Goal: Navigation & Orientation: Find specific page/section

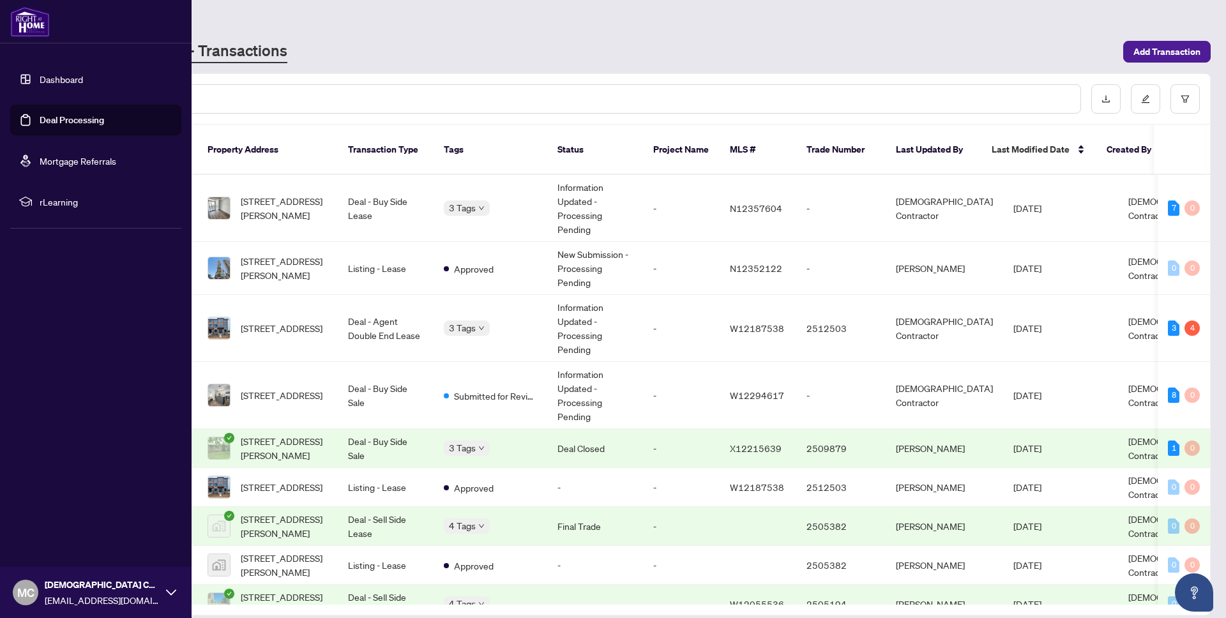
click at [59, 79] on link "Dashboard" at bounding box center [61, 78] width 43 height 11
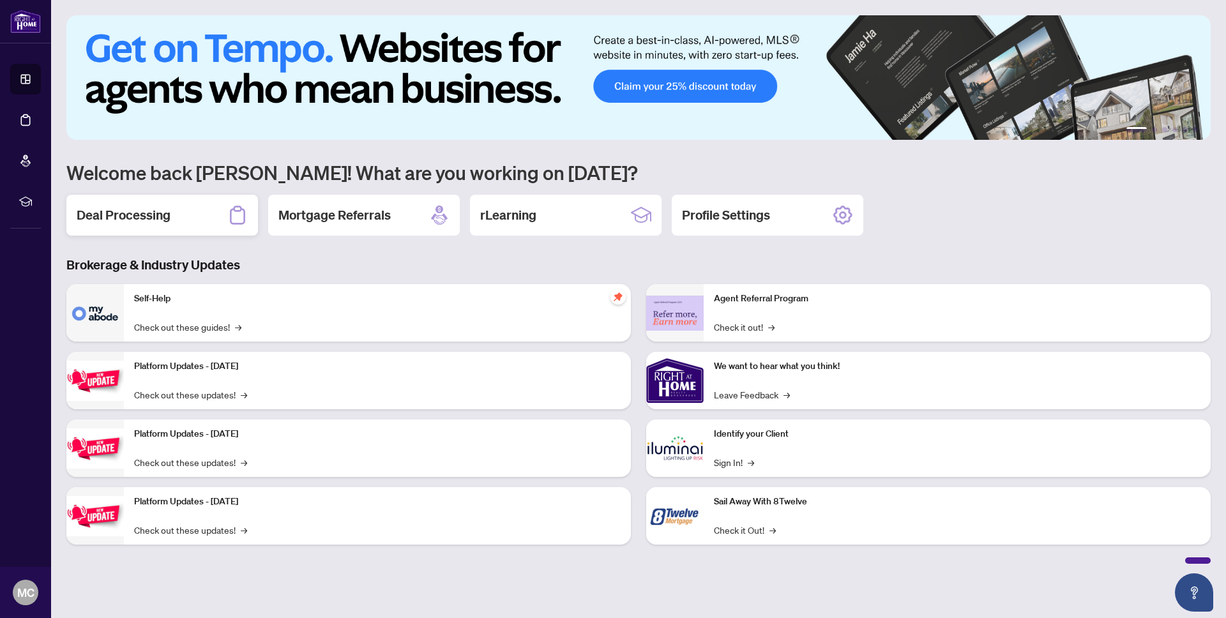
click at [163, 221] on h2 "Deal Processing" at bounding box center [124, 215] width 94 height 18
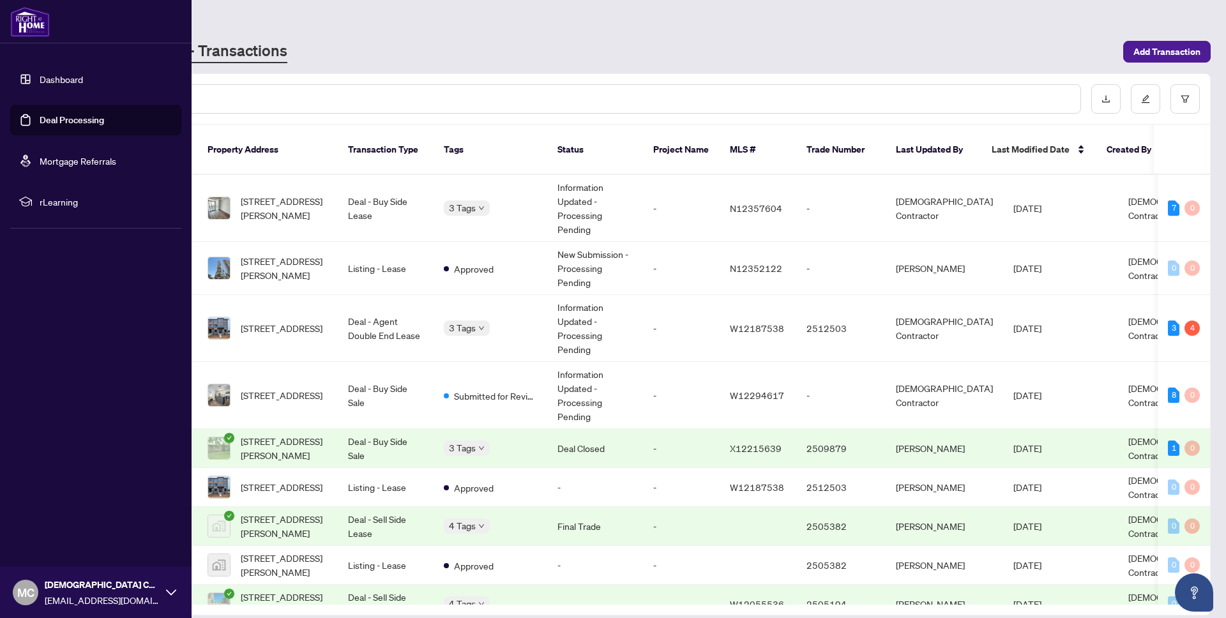
click at [61, 74] on link "Dashboard" at bounding box center [61, 78] width 43 height 11
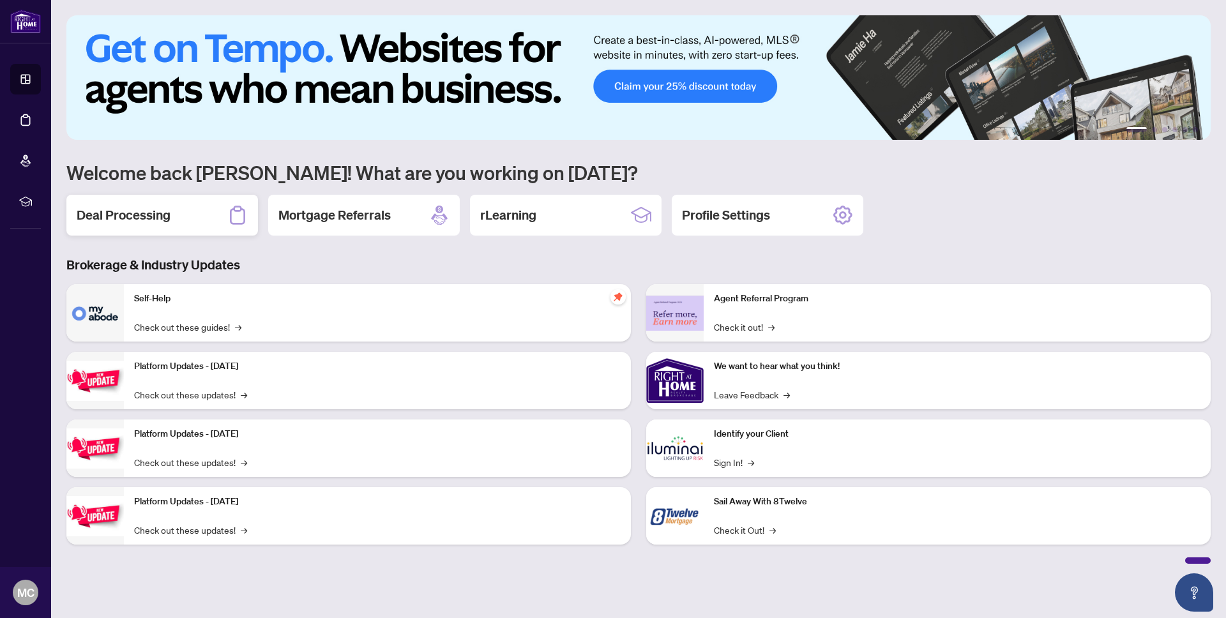
click at [139, 221] on h2 "Deal Processing" at bounding box center [124, 215] width 94 height 18
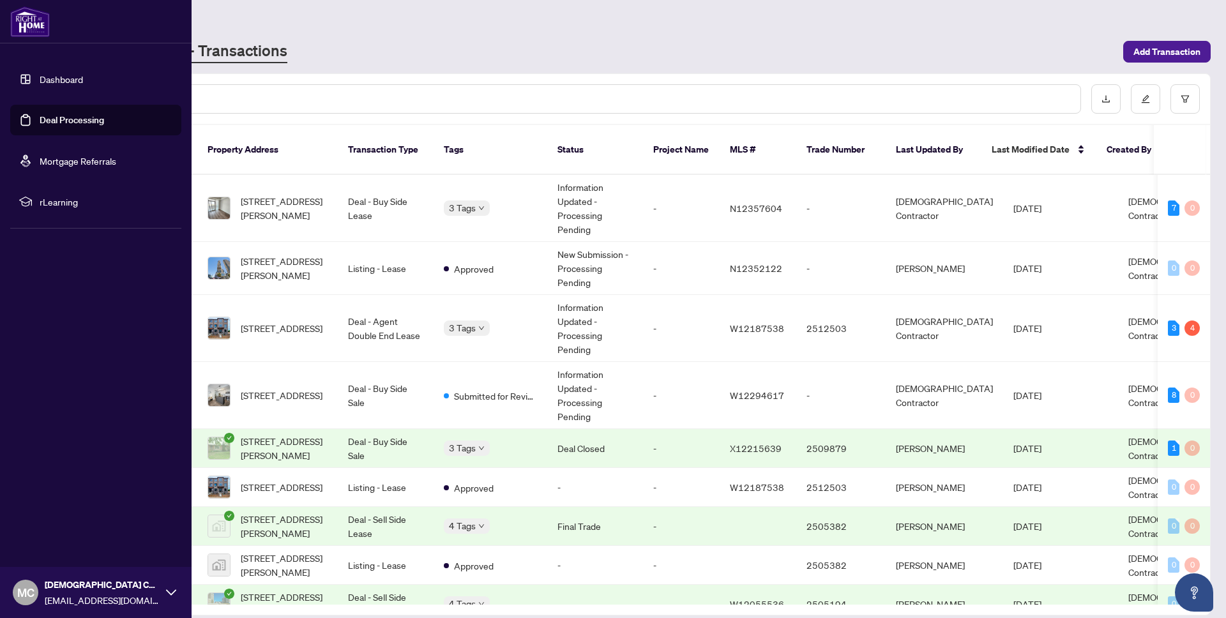
click at [79, 75] on link "Dashboard" at bounding box center [61, 78] width 43 height 11
